Goal: Task Accomplishment & Management: Manage account settings

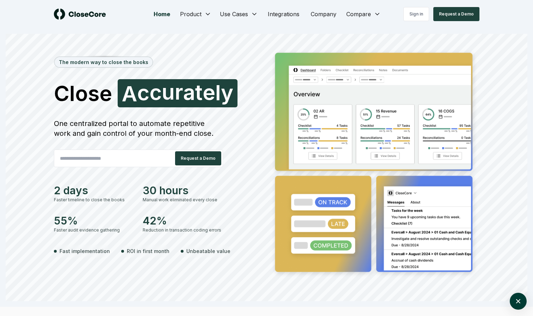
scroll to position [0, 0]
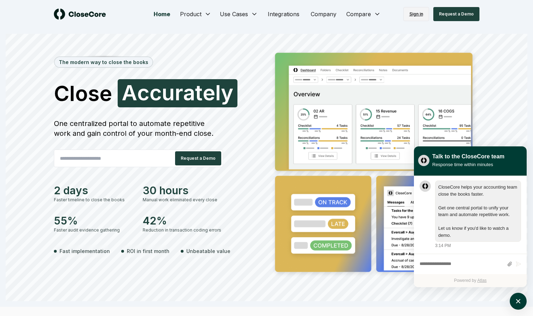
click at [408, 14] on link "Sign in" at bounding box center [416, 14] width 26 height 14
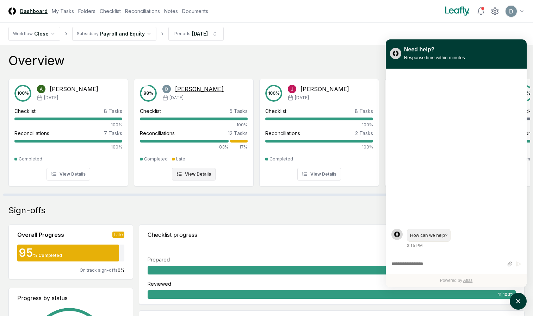
click at [213, 138] on div "Reconciliations 12 Tasks 83% 17%" at bounding box center [194, 140] width 108 height 21
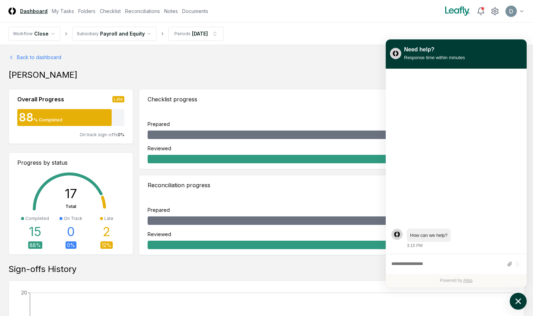
click at [520, 300] on icon "atlas-launcher" at bounding box center [518, 301] width 6 height 6
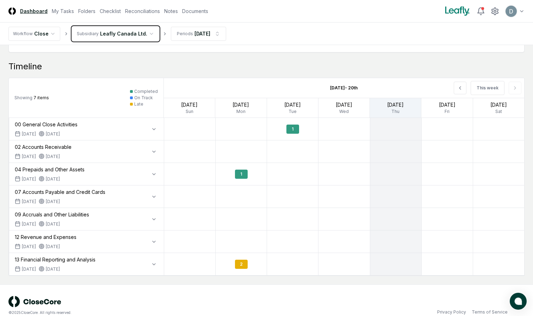
scroll to position [422, 0]
click at [295, 128] on div "1" at bounding box center [292, 128] width 13 height 9
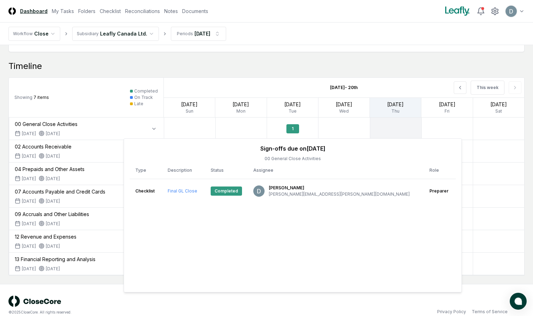
click at [282, 88] on div at bounding box center [236, 87] width 144 height 1
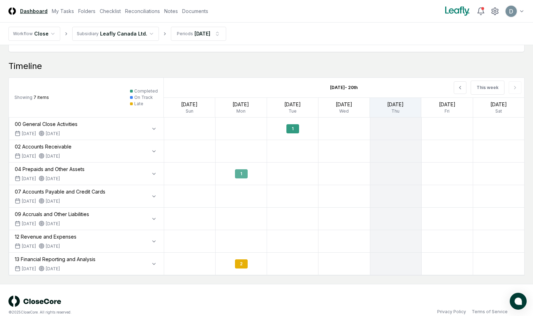
click at [246, 171] on div "1" at bounding box center [241, 173] width 13 height 9
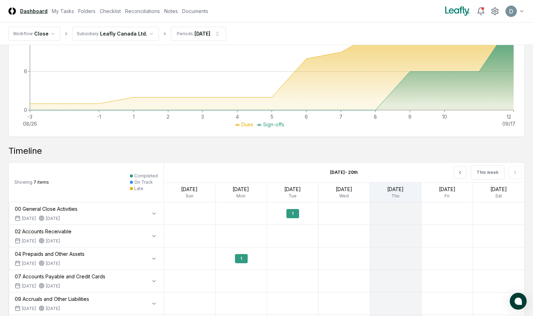
scroll to position [337, 0]
click at [89, 13] on link "Folders" at bounding box center [86, 10] width 17 height 7
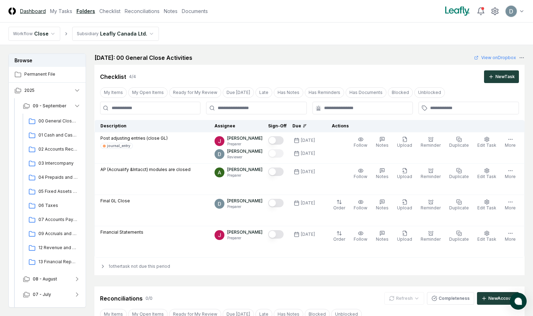
click at [42, 13] on link "Dashboard" at bounding box center [33, 10] width 26 height 7
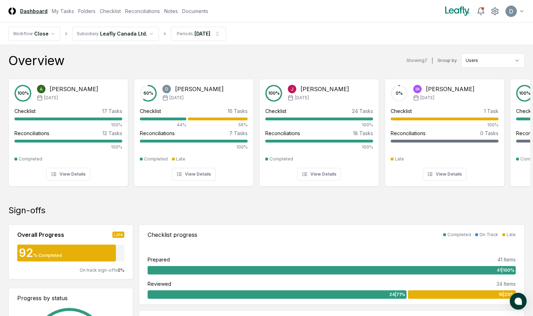
click at [121, 13] on nav "CloseCore Dashboard My Tasks Folders Checklist Reconciliations Notes Documents" at bounding box center [108, 10] width 200 height 7
click at [119, 12] on link "Checklist" at bounding box center [110, 10] width 21 height 7
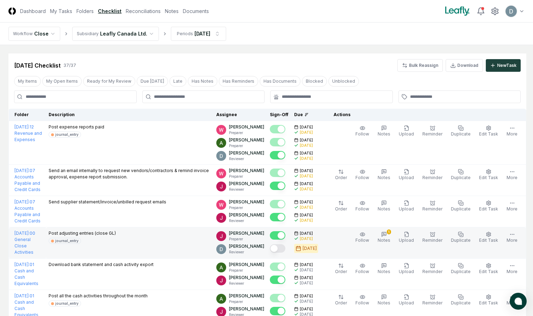
click at [278, 248] on button "Mark complete" at bounding box center [277, 248] width 15 height 8
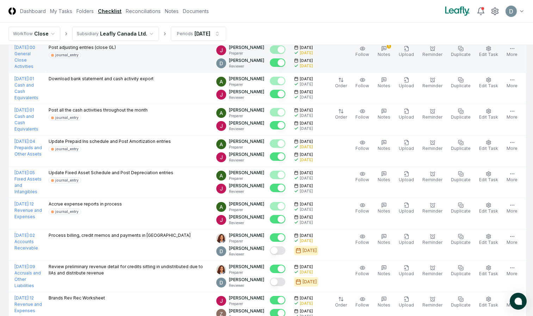
scroll to position [186, 0]
click at [278, 248] on button "Mark complete" at bounding box center [277, 250] width 15 height 8
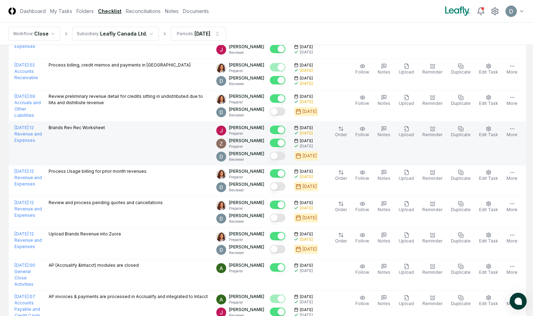
scroll to position [357, 0]
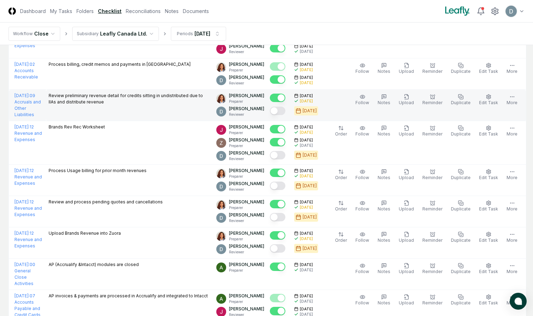
click at [281, 110] on button "Mark complete" at bounding box center [277, 111] width 15 height 8
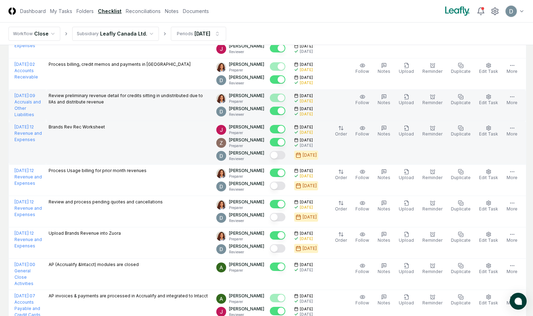
click at [278, 154] on button "Mark complete" at bounding box center [277, 155] width 15 height 8
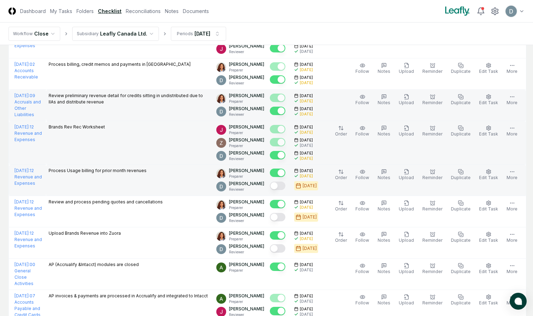
click at [279, 185] on button "Mark complete" at bounding box center [277, 186] width 15 height 8
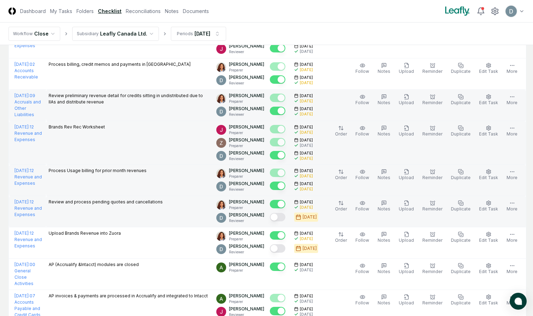
click at [279, 218] on button "Mark complete" at bounding box center [277, 217] width 15 height 8
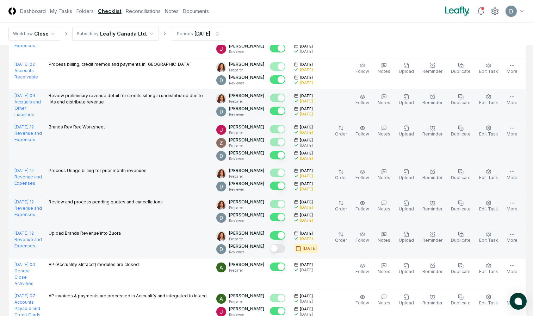
click at [277, 247] on button "Mark complete" at bounding box center [277, 248] width 15 height 8
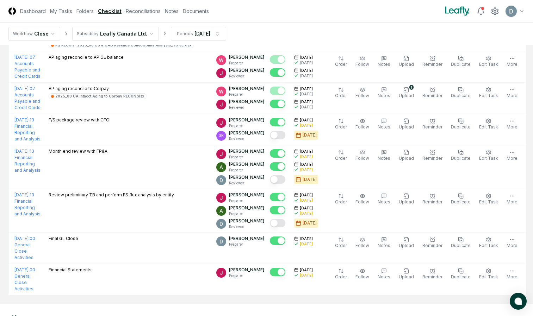
scroll to position [1086, 0]
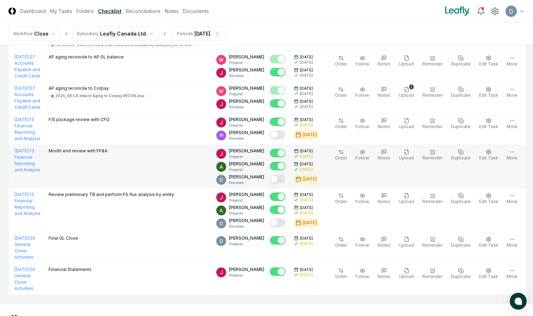
click at [278, 180] on button "Mark complete" at bounding box center [277, 179] width 15 height 8
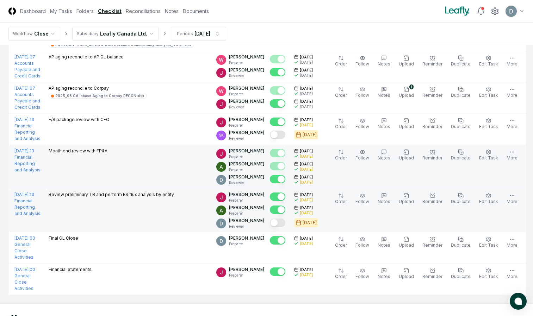
click at [278, 218] on div at bounding box center [279, 224] width 19 height 12
click at [279, 222] on button "Mark complete" at bounding box center [277, 223] width 15 height 8
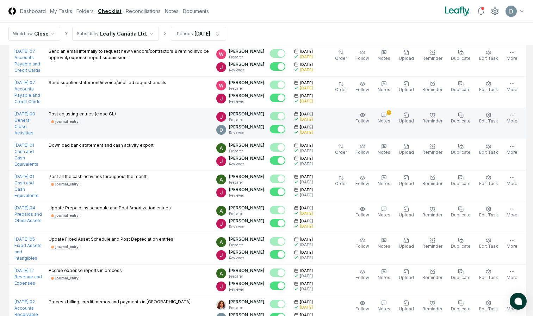
scroll to position [0, 0]
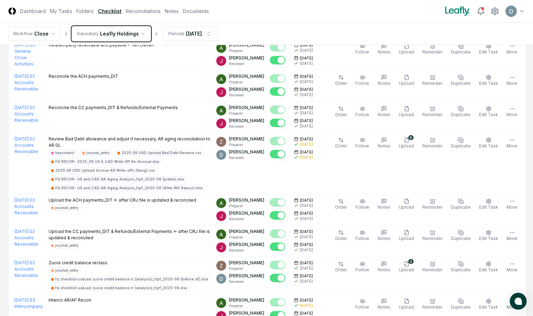
scroll to position [1521, 0]
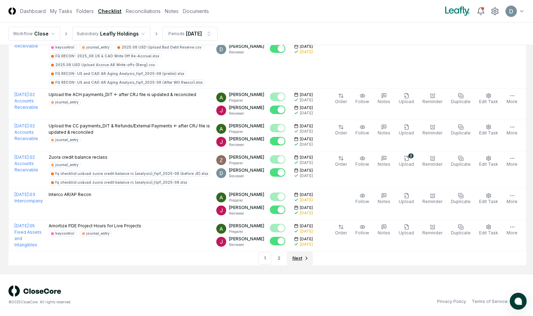
click at [299, 257] on span "Next" at bounding box center [297, 258] width 10 height 6
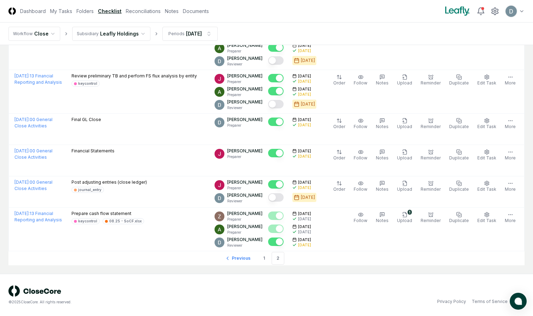
scroll to position [452, 0]
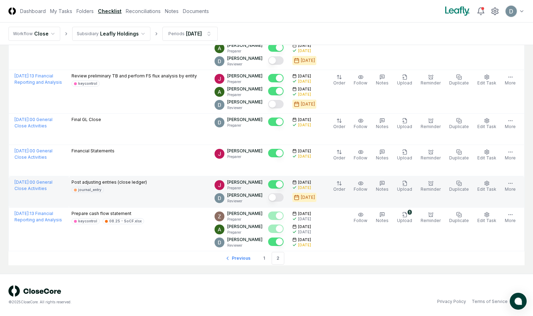
click at [283, 198] on button "Mark complete" at bounding box center [275, 197] width 15 height 8
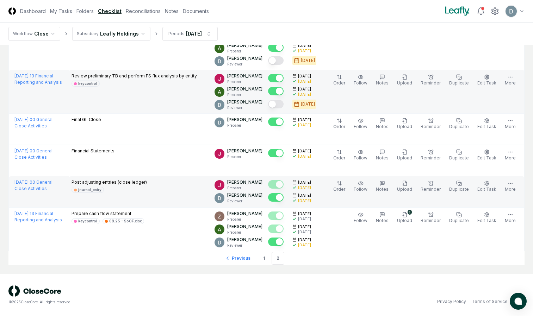
click at [279, 105] on button "Mark complete" at bounding box center [275, 104] width 15 height 8
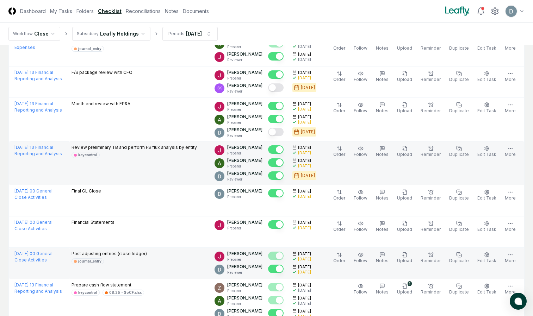
scroll to position [380, 0]
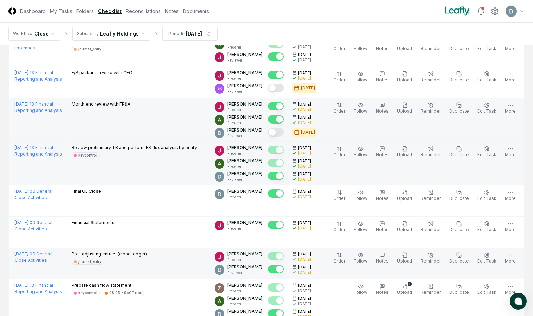
click at [277, 133] on button "Mark complete" at bounding box center [275, 132] width 15 height 8
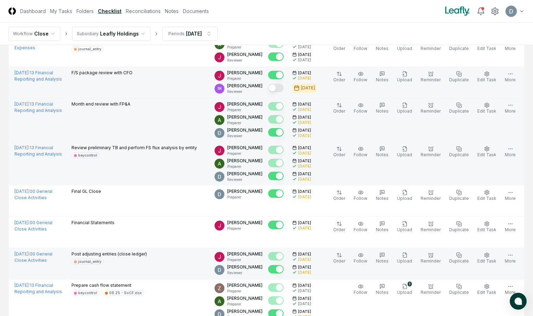
click at [283, 90] on button "Mark complete" at bounding box center [275, 88] width 15 height 8
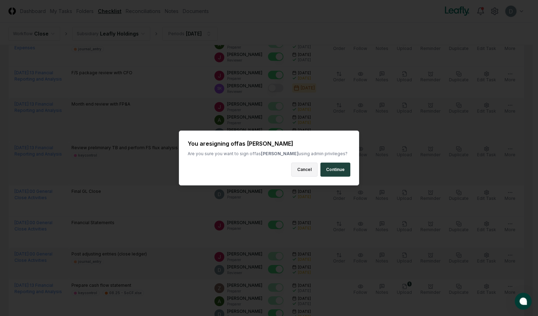
click at [300, 173] on button "Cancel" at bounding box center [304, 170] width 26 height 14
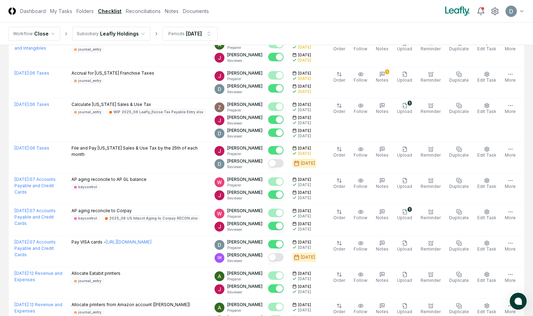
scroll to position [85, 0]
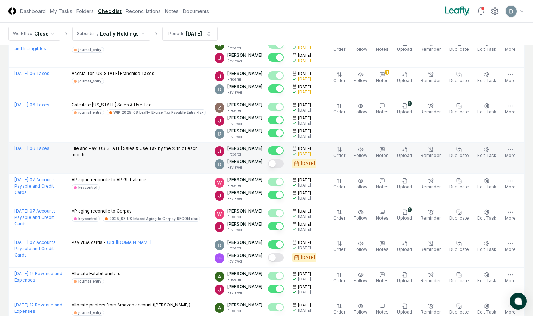
click at [280, 162] on button "Mark complete" at bounding box center [275, 163] width 15 height 8
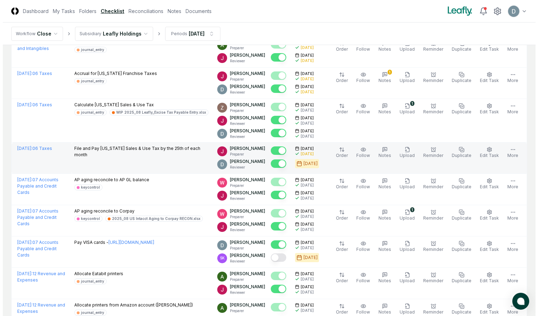
scroll to position [0, 0]
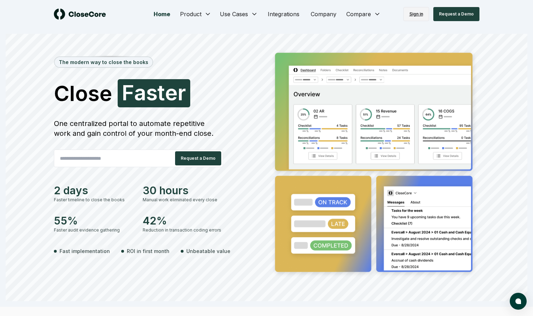
click at [411, 11] on link "Sign in" at bounding box center [416, 14] width 26 height 14
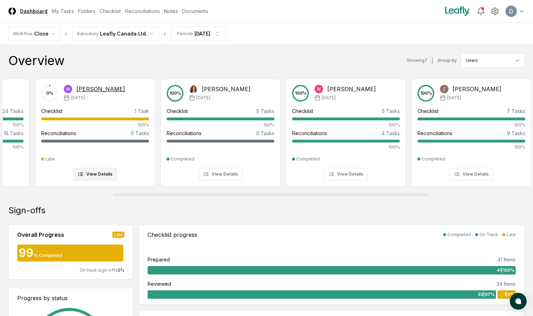
scroll to position [0, 356]
